Goal: Transaction & Acquisition: Book appointment/travel/reservation

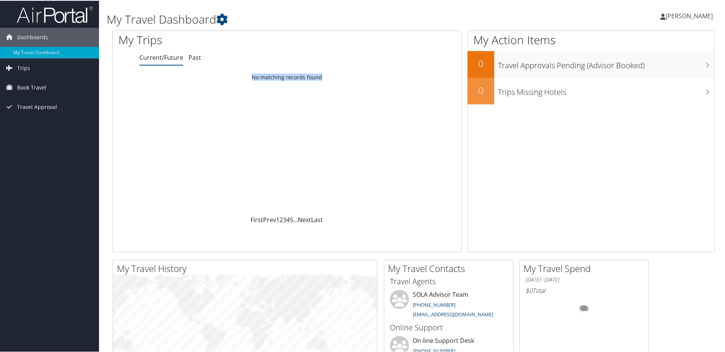
drag, startPoint x: 329, startPoint y: 77, endPoint x: 217, endPoint y: 101, distance: 114.3
click at [217, 101] on div "Loading... No matching records found" at bounding box center [287, 142] width 348 height 145
drag, startPoint x: 217, startPoint y: 101, endPoint x: 172, endPoint y: 134, distance: 56.6
click at [183, 145] on div "Loading... No matching records found" at bounding box center [287, 142] width 348 height 145
click at [40, 87] on span "Book Travel" at bounding box center [31, 86] width 29 height 19
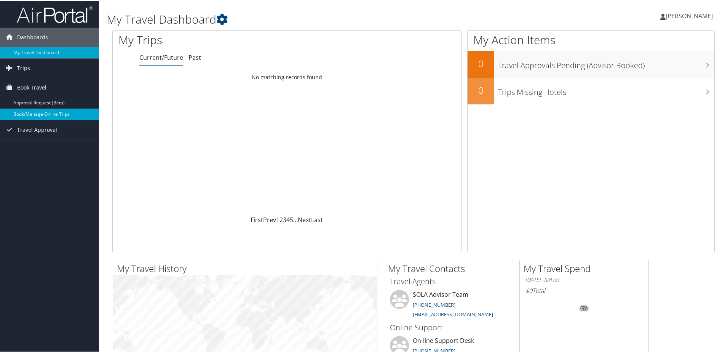
click at [35, 113] on link "Book/Manage Online Trips" at bounding box center [49, 113] width 99 height 11
